Goal: Find contact information: Find contact information

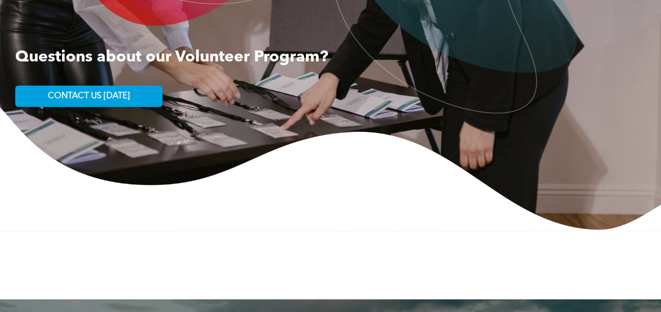
scroll to position [1624, 0]
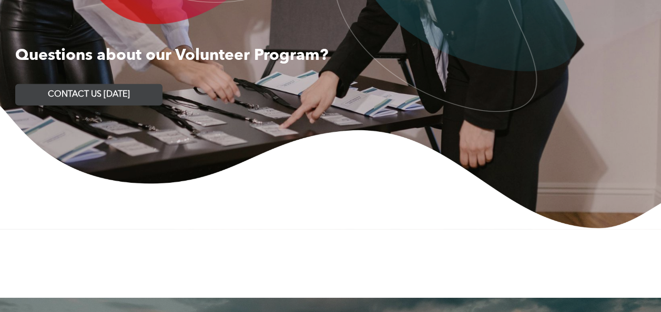
click at [115, 100] on span "CONTACT US TODAY" at bounding box center [89, 95] width 82 height 10
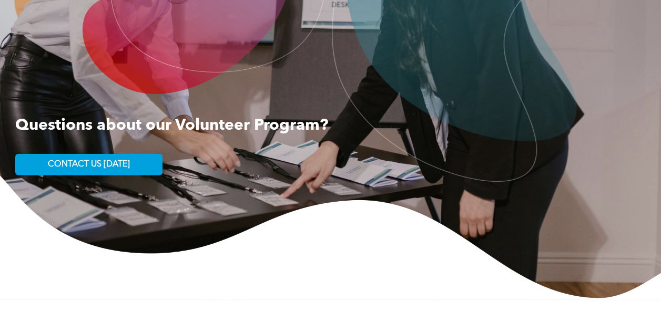
scroll to position [1553, 0]
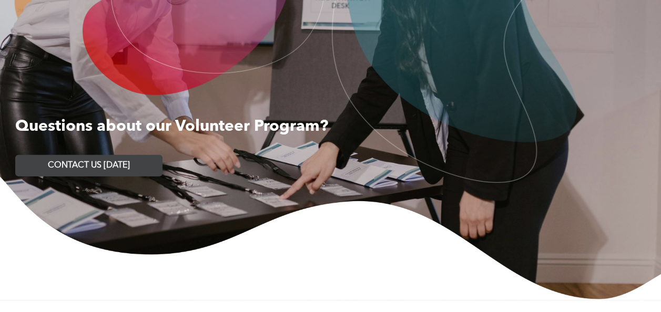
click at [105, 171] on span "CONTACT US TODAY" at bounding box center [89, 166] width 82 height 10
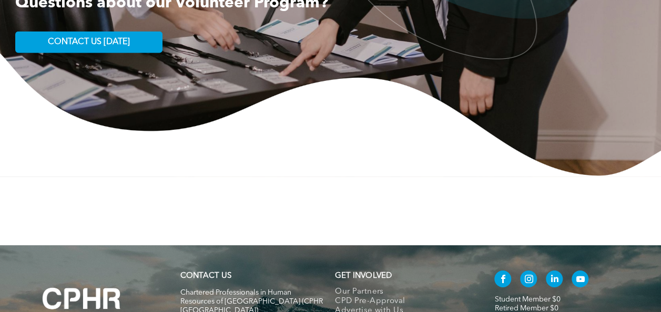
scroll to position [1812, 0]
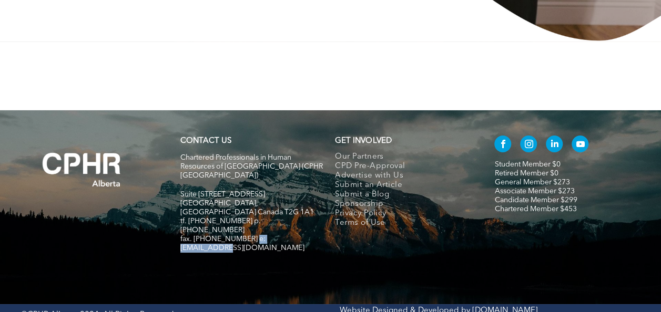
drag, startPoint x: 304, startPoint y: 217, endPoint x: 249, endPoint y: 218, distance: 55.2
click at [249, 235] on h5 "fax. [PHONE_NUMBER] e:[EMAIL_ADDRESS][DOMAIN_NAME]" at bounding box center [253, 244] width 146 height 18
copy span "info@cphrab.ca"
